Goal: Communication & Community: Participate in discussion

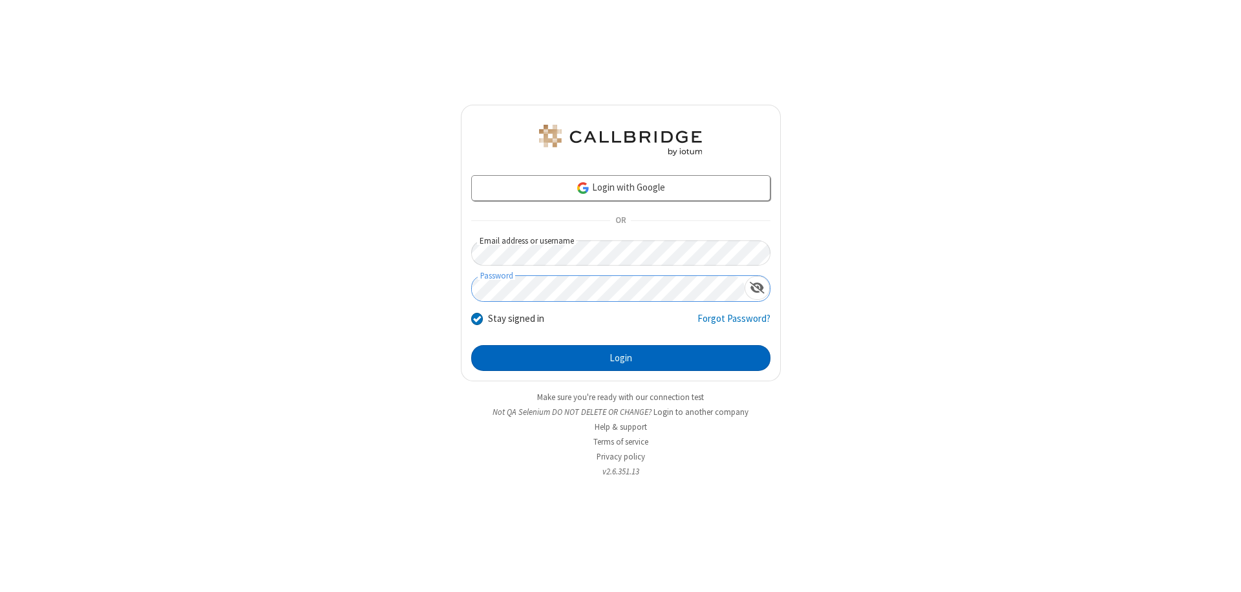
click at [621, 358] on button "Login" at bounding box center [620, 358] width 299 height 26
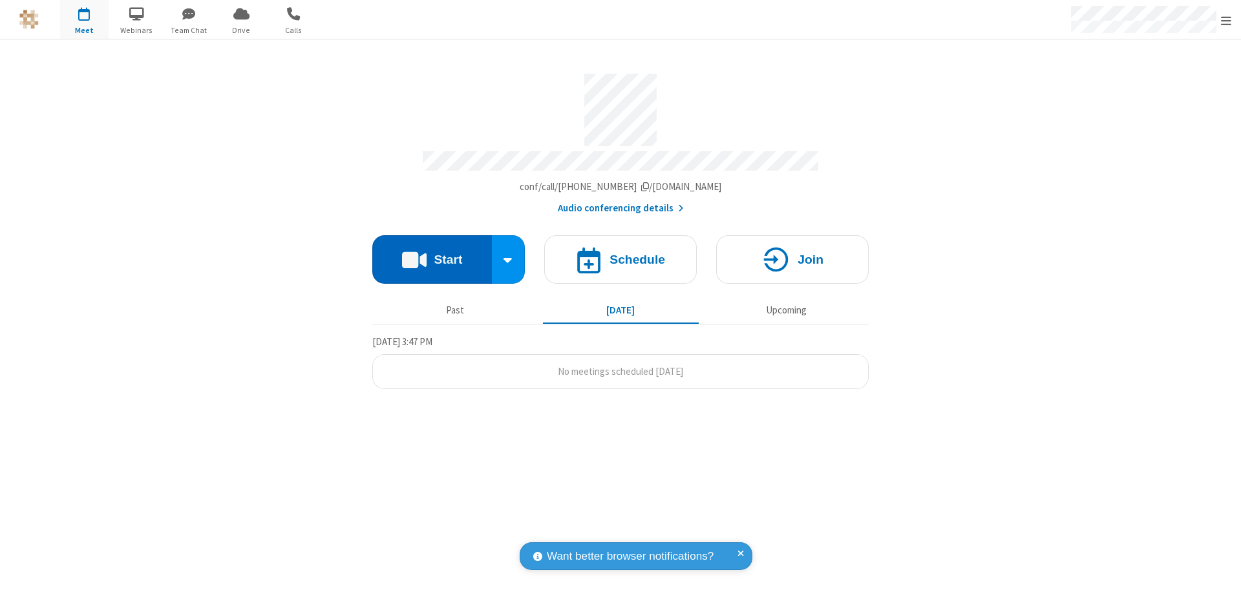
click at [432, 253] on button "Start" at bounding box center [432, 259] width 120 height 48
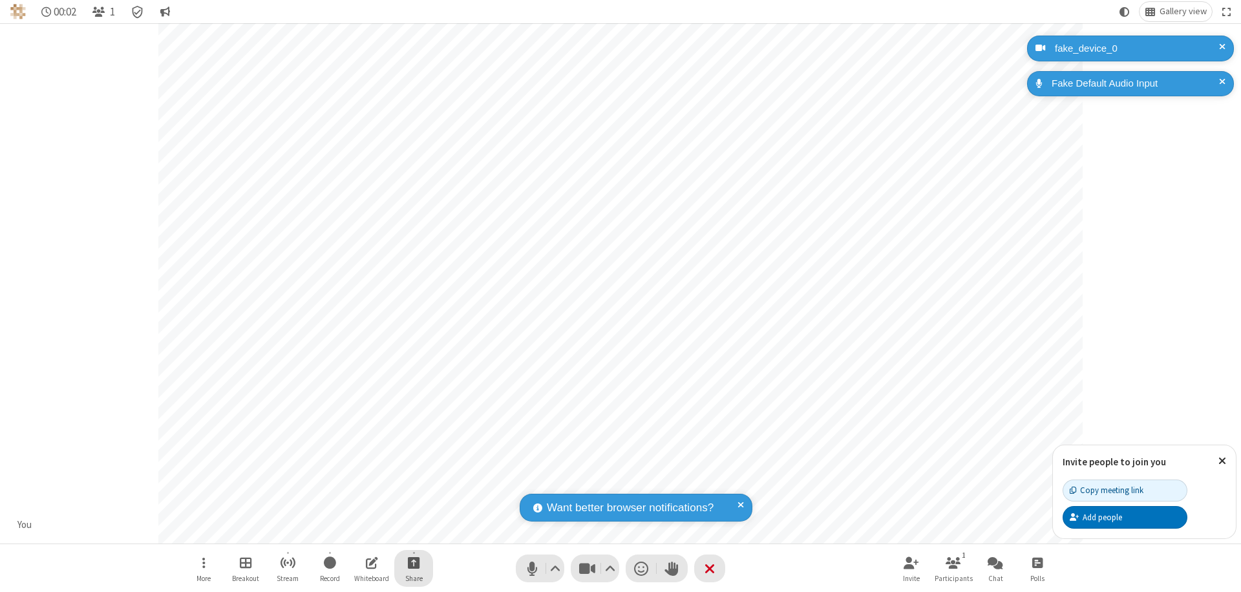
click at [414, 562] on span "Start sharing" at bounding box center [414, 563] width 12 height 16
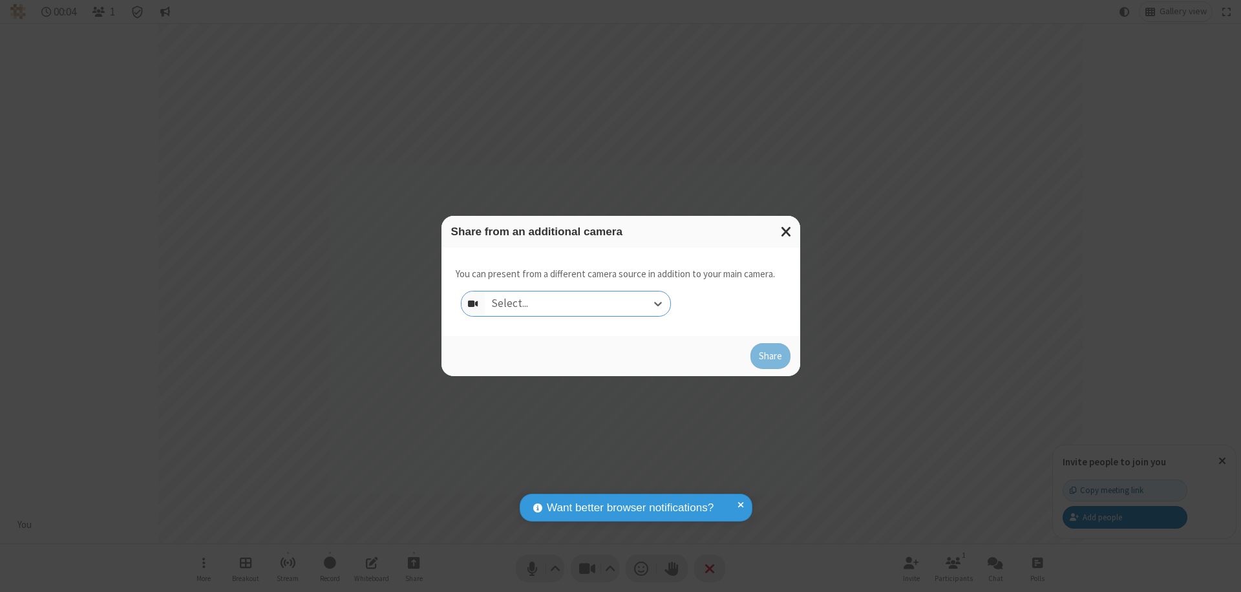
click at [577, 304] on div "Select..." at bounding box center [578, 304] width 186 height 25
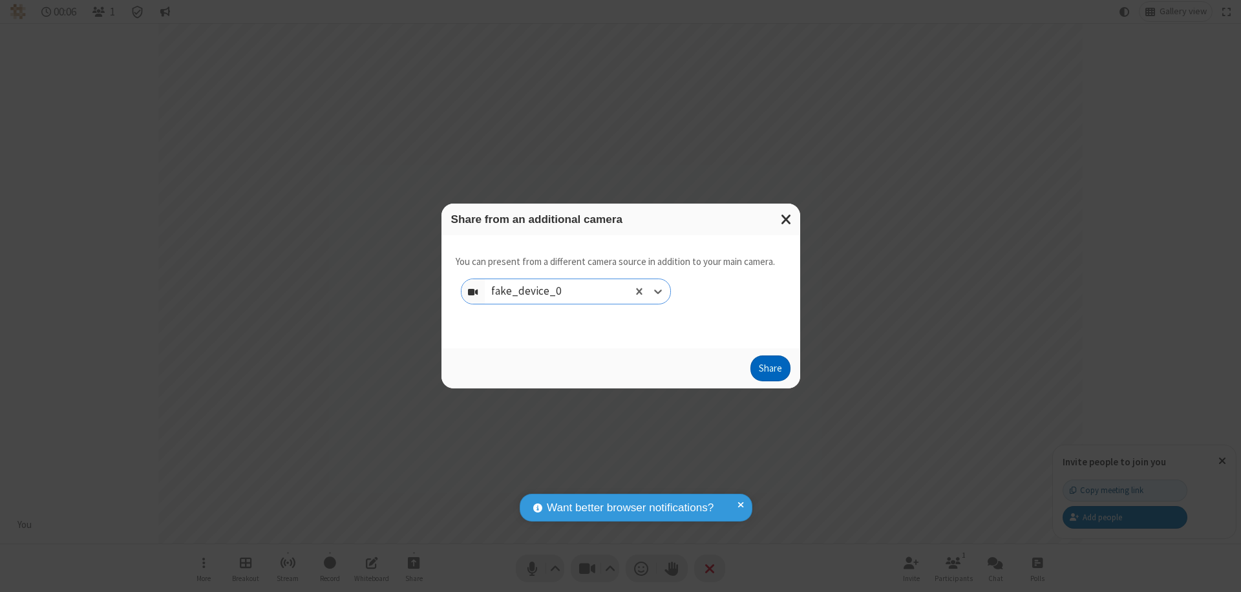
click at [770, 371] on button "Share" at bounding box center [771, 369] width 40 height 26
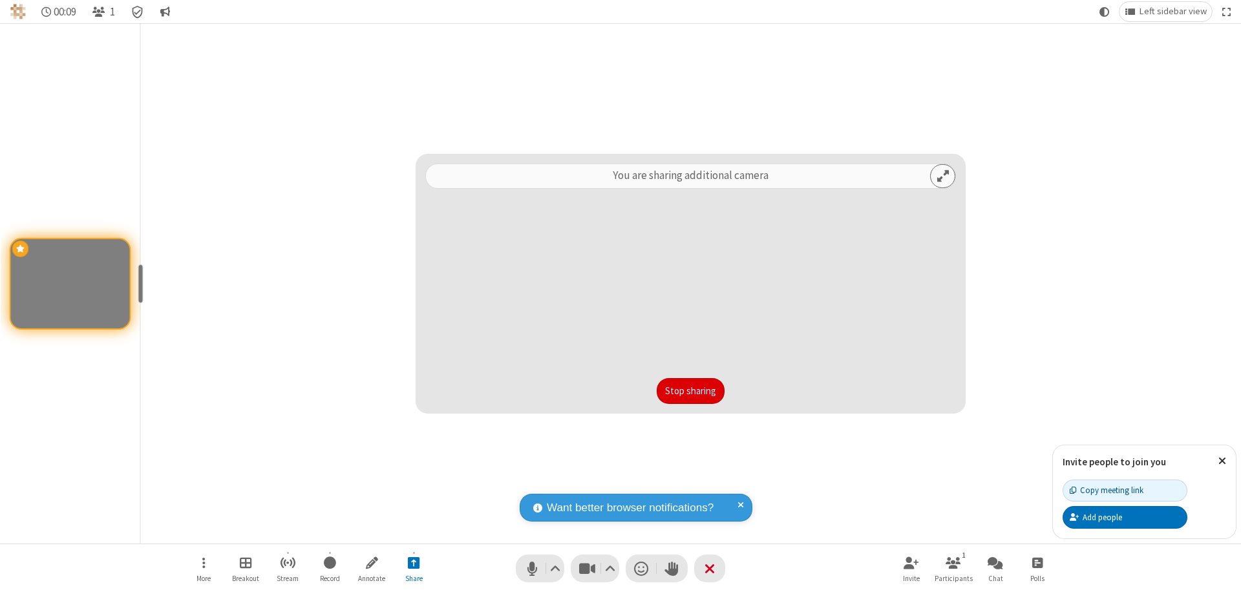
click at [690, 391] on button "Stop sharing" at bounding box center [691, 391] width 68 height 26
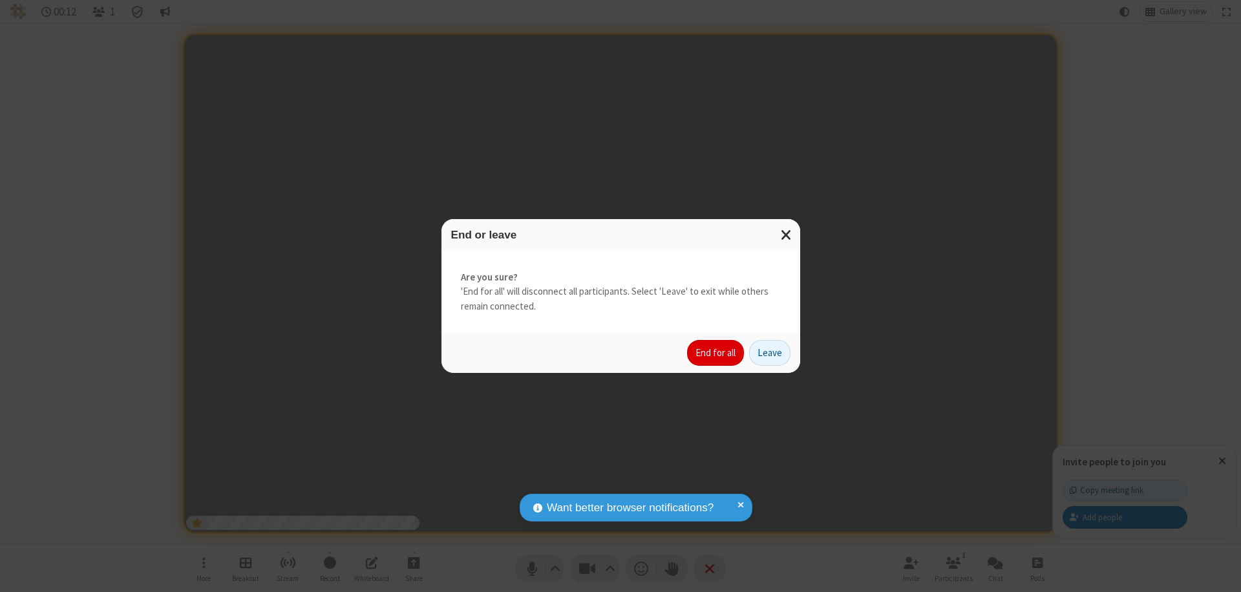
click at [716, 353] on button "End for all" at bounding box center [715, 353] width 57 height 26
